Goal: Task Accomplishment & Management: Manage account settings

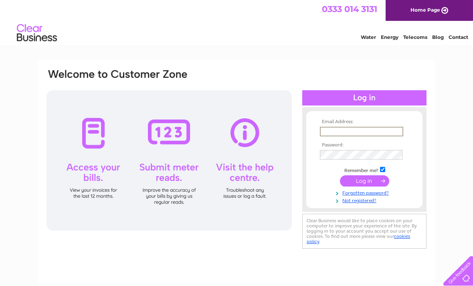
type input "[PERSON_NAME][EMAIL_ADDRESS][PERSON_NAME][DOMAIN_NAME]"
click at [364, 181] on input "submit" at bounding box center [364, 180] width 49 height 11
click at [368, 181] on input "submit" at bounding box center [364, 179] width 49 height 11
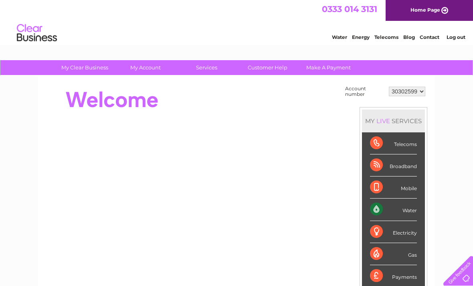
click at [416, 91] on select "30302599 30322083" at bounding box center [407, 92] width 36 height 10
select select "30322083"
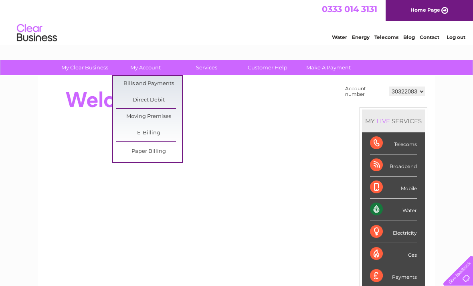
click at [162, 83] on link "Bills and Payments" at bounding box center [149, 84] width 66 height 16
click at [164, 83] on link "Bills and Payments" at bounding box center [149, 84] width 66 height 16
click at [146, 86] on link "Bills and Payments" at bounding box center [149, 84] width 66 height 16
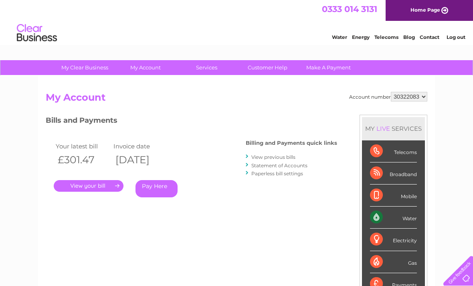
click at [94, 184] on link "." at bounding box center [89, 186] width 70 height 12
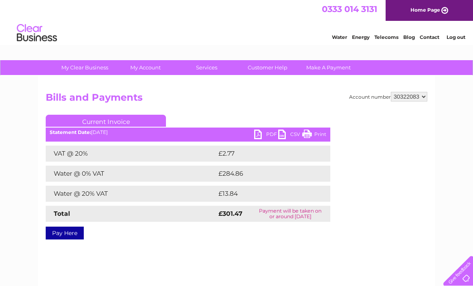
click at [264, 135] on link "PDF" at bounding box center [266, 135] width 24 height 12
